Goal: Task Accomplishment & Management: Use online tool/utility

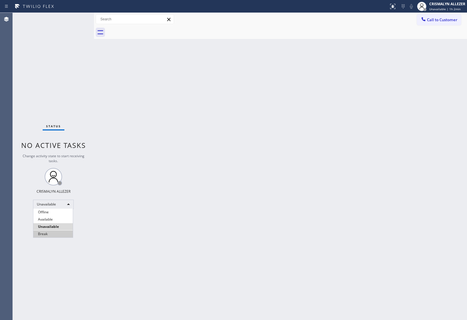
click at [55, 232] on li "Break" at bounding box center [52, 233] width 39 height 7
click at [189, 109] on div "Back to Dashboard Change Sender ID Customers Technicians Select a contact Outbo…" at bounding box center [280, 166] width 373 height 307
click at [69, 204] on div "Break" at bounding box center [53, 203] width 41 height 9
click at [59, 226] on li "Unavailable" at bounding box center [52, 226] width 39 height 7
click at [434, 18] on span "Call to Customer" at bounding box center [442, 19] width 30 height 5
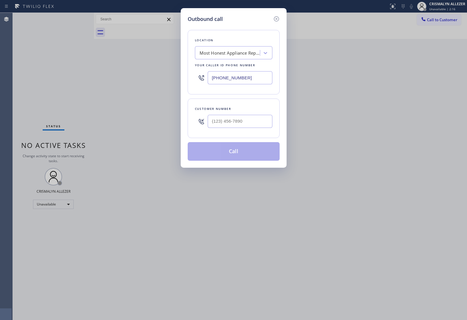
paste input "323) 416-2342"
drag, startPoint x: 256, startPoint y: 74, endPoint x: 121, endPoint y: 79, distance: 135.4
click at [121, 79] on div "Outbound call Location Most Honest Appliance Repair [GEOGRAPHIC_DATA] Your call…" at bounding box center [233, 160] width 467 height 320
type input "[PHONE_NUMBER]"
click at [255, 125] on input "(___) ___-____" at bounding box center [240, 121] width 65 height 13
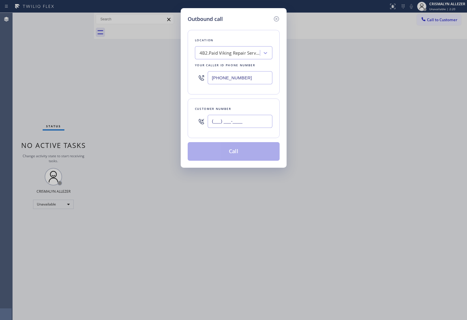
paste input "925) 330-6978"
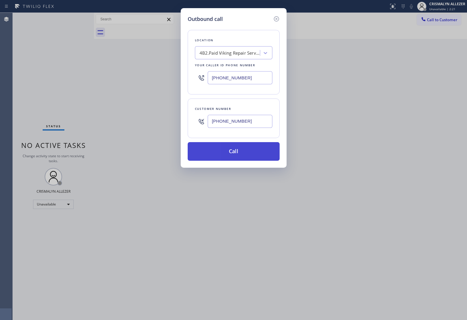
type input "[PHONE_NUMBER]"
click at [234, 151] on button "Call" at bounding box center [234, 151] width 92 height 19
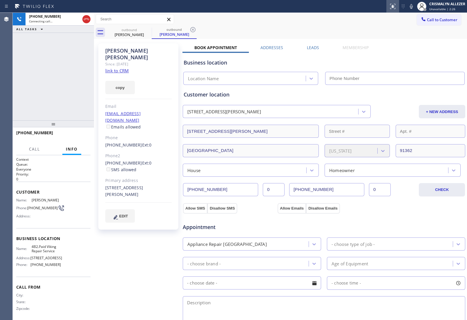
type input "[PHONE_NUMBER]"
click at [75, 134] on span "HANG UP" at bounding box center [77, 135] width 18 height 4
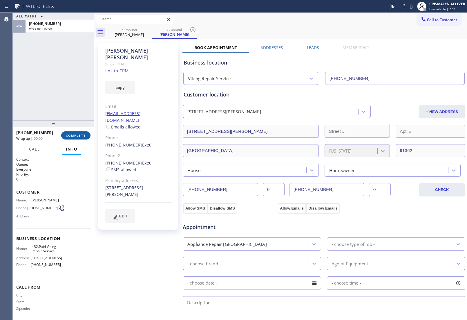
click at [75, 134] on span "COMPLETE" at bounding box center [76, 135] width 20 height 4
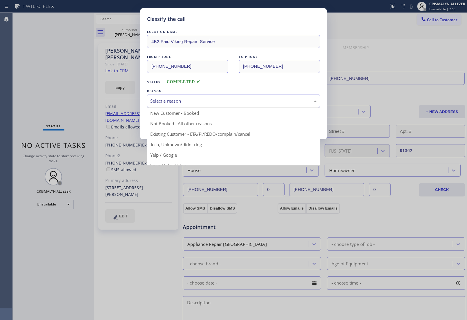
click at [242, 102] on div "Select a reason" at bounding box center [233, 101] width 167 height 7
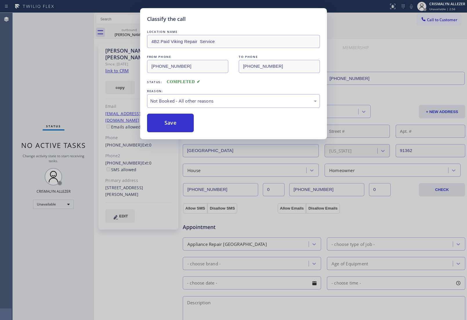
click at [189, 124] on button "Save" at bounding box center [170, 123] width 47 height 19
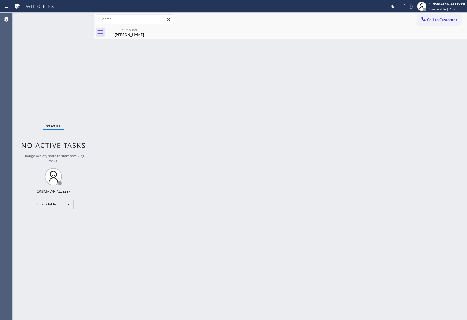
click at [134, 39] on div "Back to Dashboard Change Sender ID Customers Technicians Select a contact Outbo…" at bounding box center [280, 166] width 373 height 307
click at [123, 34] on div "[PERSON_NAME]" at bounding box center [129, 34] width 44 height 5
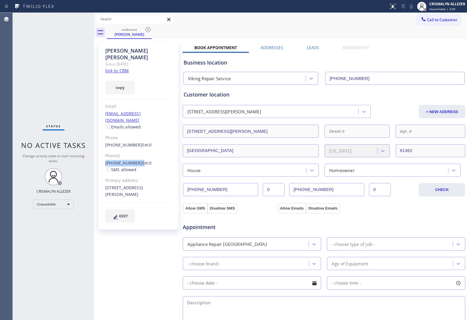
drag, startPoint x: 103, startPoint y: 149, endPoint x: 135, endPoint y: 149, distance: 31.9
click at [135, 149] on div "[PERSON_NAME] Since: [DATE] link to CRM copy Email [EMAIL_ADDRESS][DOMAIN_NAME]…" at bounding box center [138, 136] width 80 height 186
copy div "[PHONE_NUMBER]"
click at [149, 30] on icon at bounding box center [148, 29] width 7 height 7
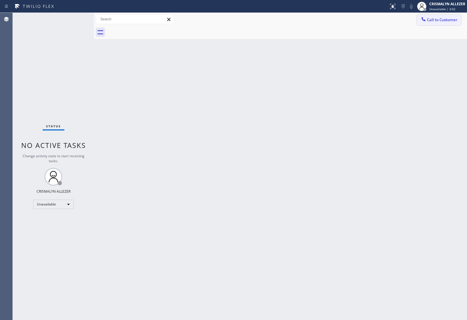
click at [439, 17] on button "Call to Customer" at bounding box center [439, 19] width 44 height 11
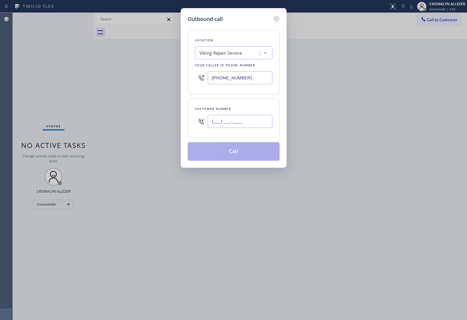
click at [253, 128] on input "(___) ___-____" at bounding box center [240, 121] width 65 height 13
paste input "818) 554-9239"
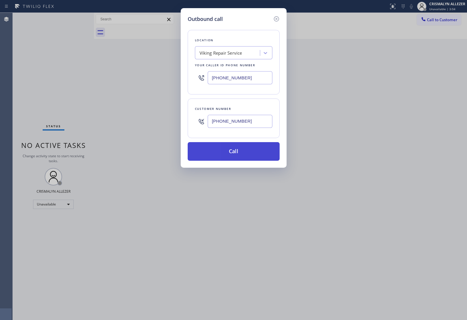
type input "[PHONE_NUMBER]"
click at [236, 159] on button "Call" at bounding box center [234, 151] width 92 height 19
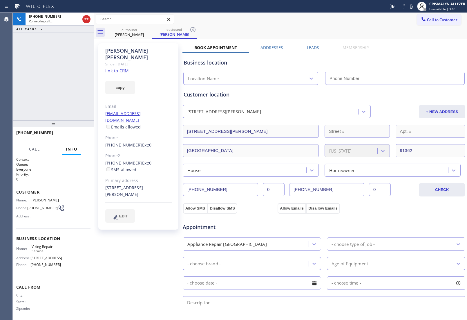
type input "[PHONE_NUMBER]"
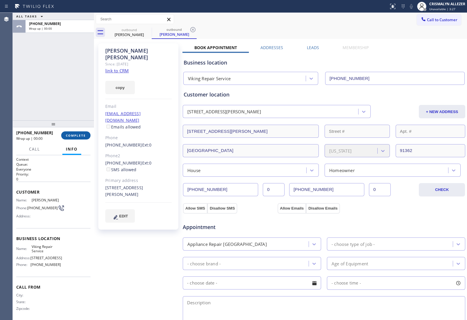
click at [80, 134] on span "COMPLETE" at bounding box center [76, 135] width 20 height 4
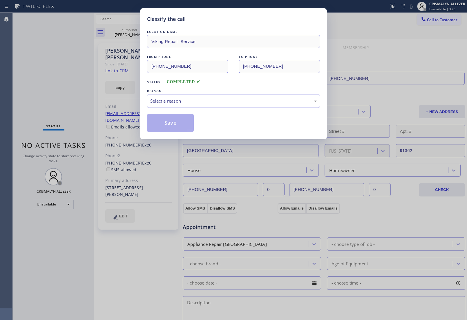
click at [231, 101] on div "Select a reason" at bounding box center [233, 101] width 167 height 7
click at [186, 123] on button "Save" at bounding box center [170, 123] width 47 height 19
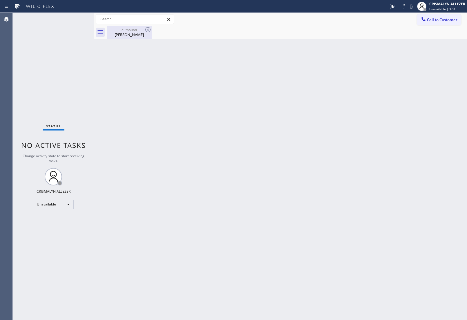
click at [138, 34] on div "[PERSON_NAME]" at bounding box center [129, 34] width 44 height 5
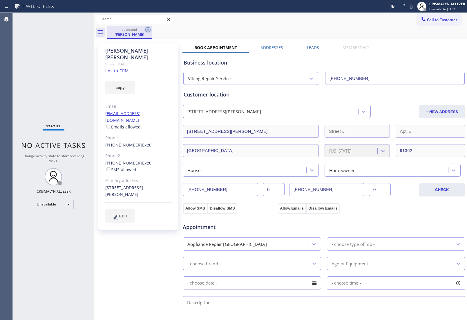
click at [147, 30] on icon at bounding box center [147, 29] width 5 height 5
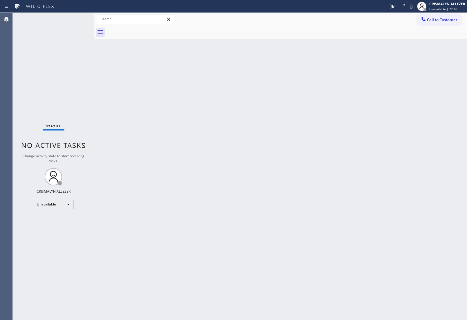
click at [312, 143] on div "Back to Dashboard Change Sender ID Customers Technicians Select a contact Outbo…" at bounding box center [280, 166] width 373 height 307
click at [437, 22] on span "Call to Customer" at bounding box center [442, 19] width 30 height 5
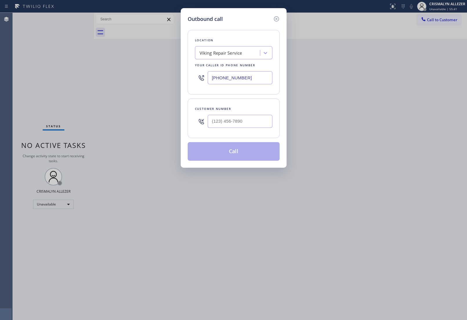
drag, startPoint x: 260, startPoint y: 75, endPoint x: 112, endPoint y: 74, distance: 148.7
click at [112, 74] on div "Outbound call Location Viking Repair Service Your caller id phone number [PHONE…" at bounding box center [233, 160] width 467 height 320
paste input "10) 388-3916"
type input "[PHONE_NUMBER]"
click at [265, 123] on input "(___) ___-____" at bounding box center [240, 121] width 65 height 13
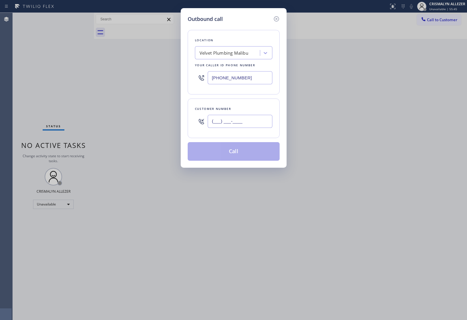
paste input "771) 772-6439"
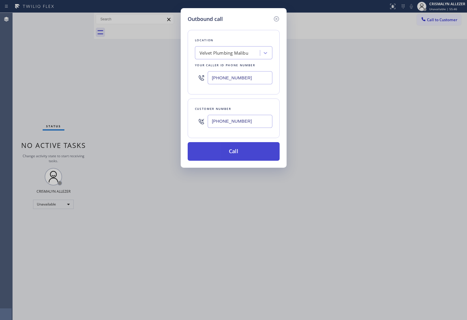
type input "[PHONE_NUMBER]"
click at [236, 150] on button "Call" at bounding box center [234, 151] width 92 height 19
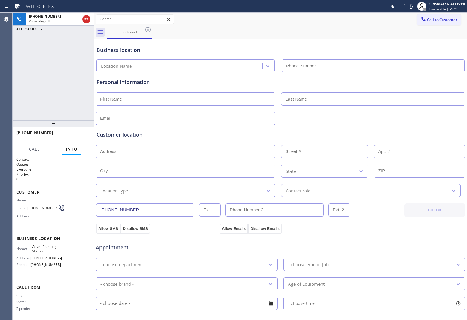
type input "[PHONE_NUMBER]"
click at [74, 136] on span "HANG UP" at bounding box center [77, 135] width 18 height 4
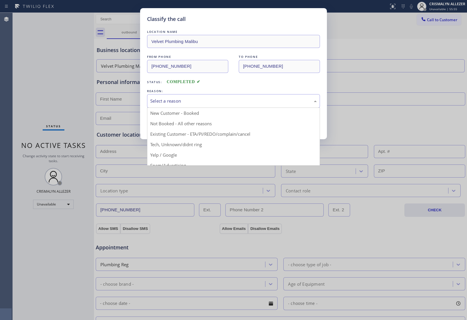
click at [225, 105] on div "Select a reason" at bounding box center [233, 101] width 173 height 14
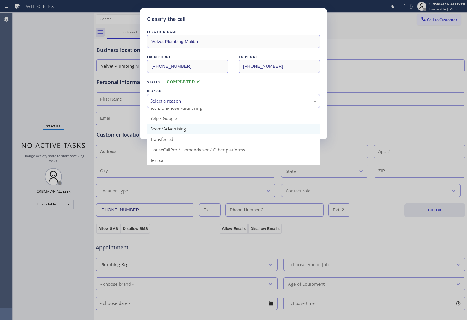
scroll to position [40, 0]
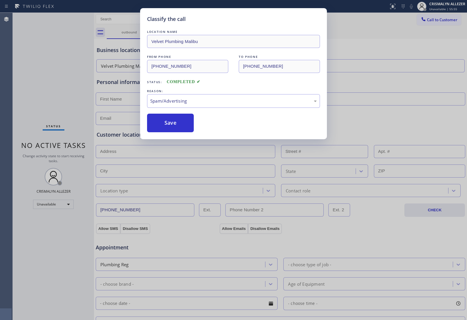
click at [181, 128] on button "Save" at bounding box center [170, 123] width 47 height 19
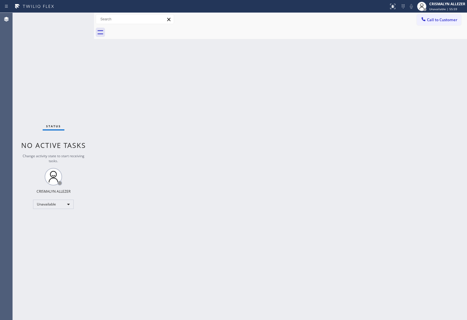
click at [451, 242] on div "Back to Dashboard Change Sender ID Customers Technicians Select a contact Outbo…" at bounding box center [280, 166] width 373 height 307
click at [439, 22] on span "Call to Customer" at bounding box center [442, 19] width 30 height 5
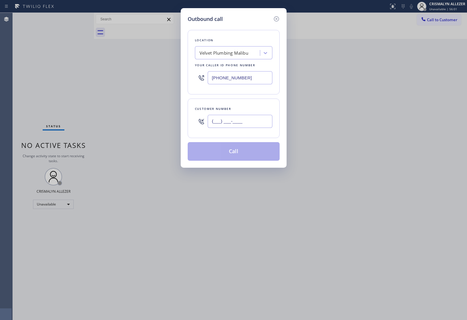
click at [255, 121] on input "(___) ___-____" at bounding box center [240, 121] width 65 height 13
paste input "771) 772-6439"
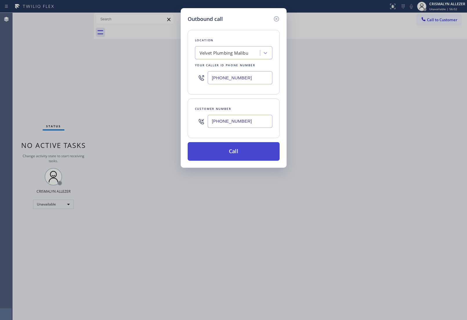
type input "[PHONE_NUMBER]"
click at [242, 156] on button "Call" at bounding box center [234, 151] width 92 height 19
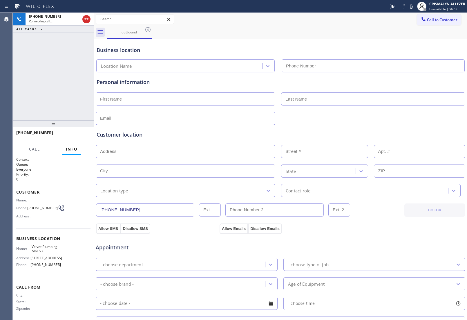
type input "[PHONE_NUMBER]"
click at [75, 132] on button "HANG UP" at bounding box center [77, 135] width 27 height 8
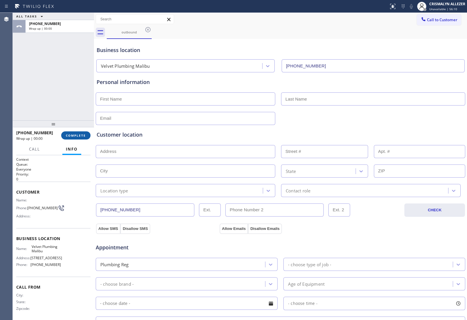
click at [78, 137] on span "COMPLETE" at bounding box center [76, 135] width 20 height 4
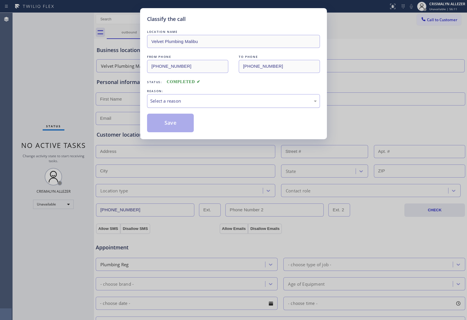
click at [207, 102] on div "Select a reason" at bounding box center [233, 101] width 167 height 7
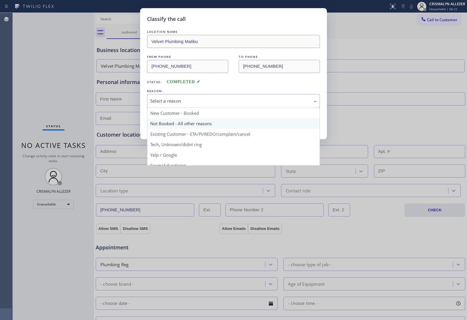
scroll to position [40, 0]
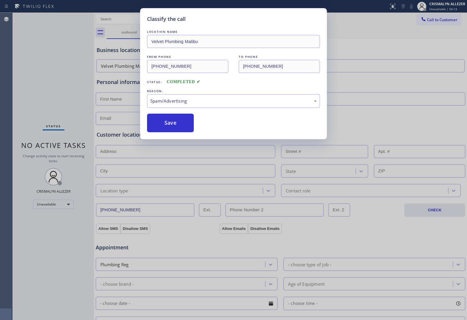
click at [183, 129] on button "Save" at bounding box center [170, 123] width 47 height 19
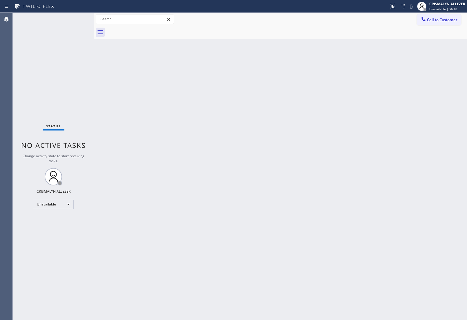
drag, startPoint x: 264, startPoint y: 165, endPoint x: 285, endPoint y: 152, distance: 24.9
click at [264, 165] on div "Back to Dashboard Change Sender ID Customers Technicians Select a contact Outbo…" at bounding box center [280, 166] width 373 height 307
click at [442, 20] on span "Call to Customer" at bounding box center [442, 19] width 30 height 5
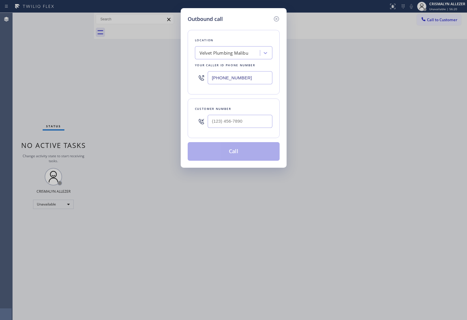
drag, startPoint x: 261, startPoint y: 78, endPoint x: 131, endPoint y: 80, distance: 130.1
click at [131, 80] on div "Outbound call Location Velvet Plumbing [GEOGRAPHIC_DATA] Your caller id phone n…" at bounding box center [233, 160] width 467 height 320
paste input "714) 455-3772"
type input "[PHONE_NUMBER]"
click at [247, 123] on input "(___) ___-____" at bounding box center [240, 121] width 65 height 13
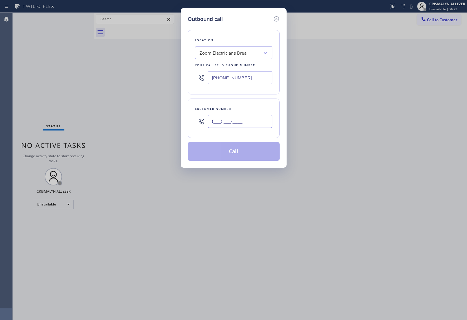
paste input "909) 317-8936"
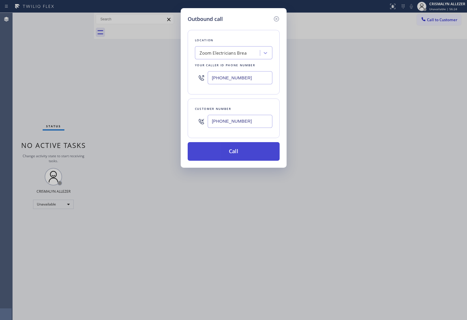
type input "[PHONE_NUMBER]"
click at [237, 153] on button "Call" at bounding box center [234, 151] width 92 height 19
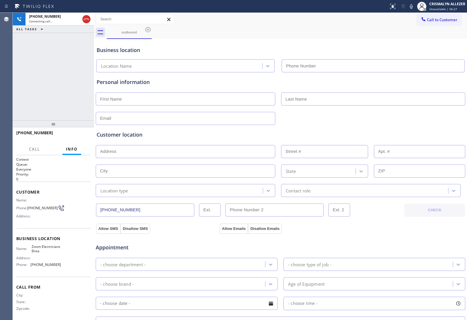
type input "[PHONE_NUMBER]"
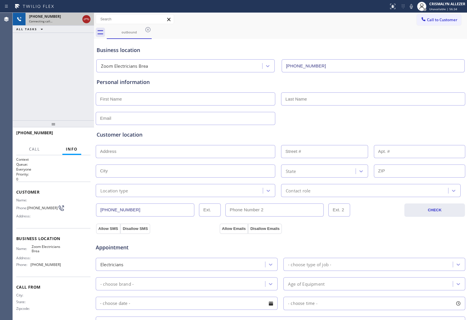
click at [84, 20] on icon at bounding box center [86, 19] width 7 height 7
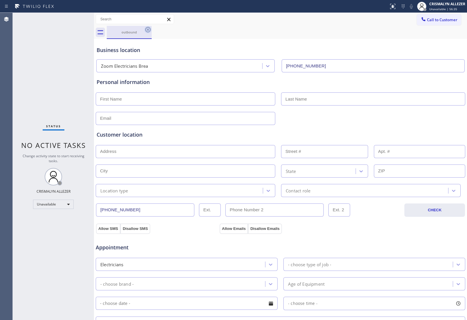
click at [147, 29] on icon at bounding box center [148, 29] width 7 height 7
